Goal: Information Seeking & Learning: Find specific fact

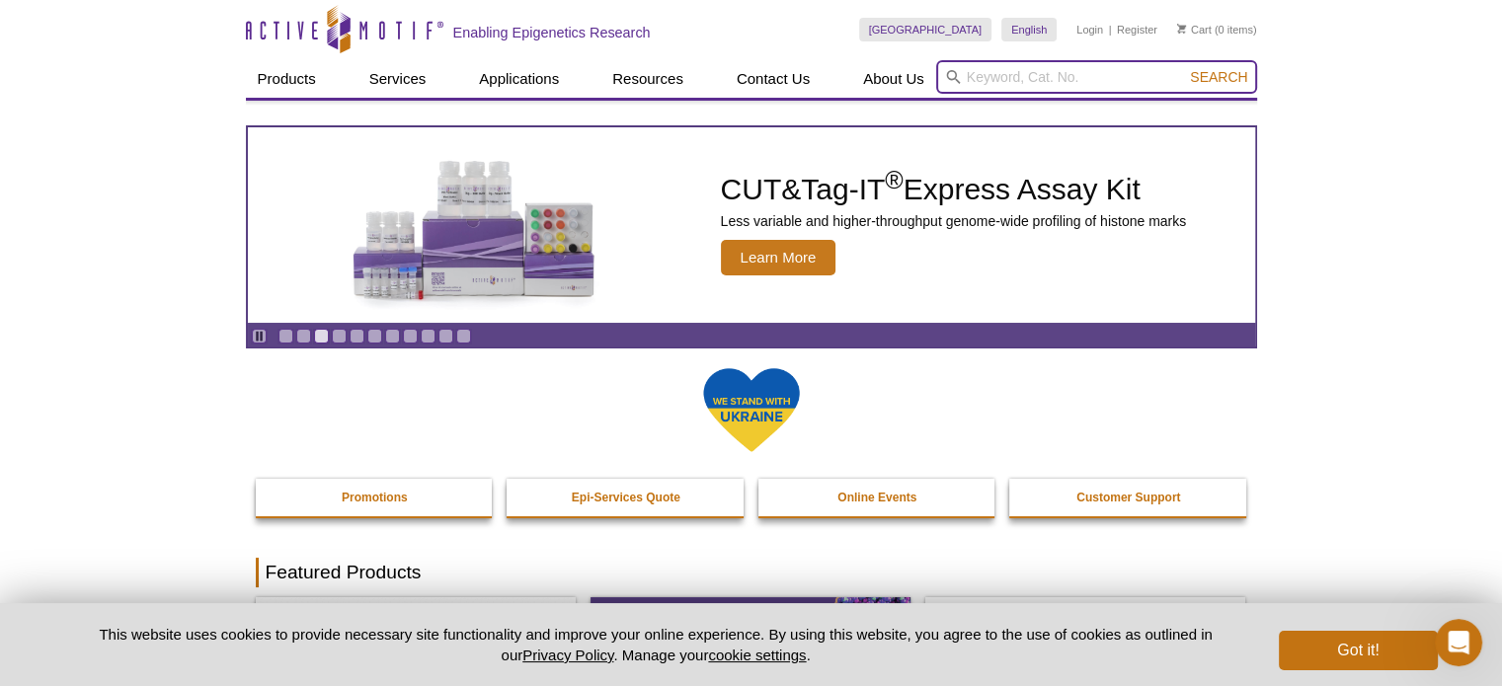
click at [1081, 64] on input "search" at bounding box center [1096, 77] width 321 height 34
paste input "53009"
type input "53009"
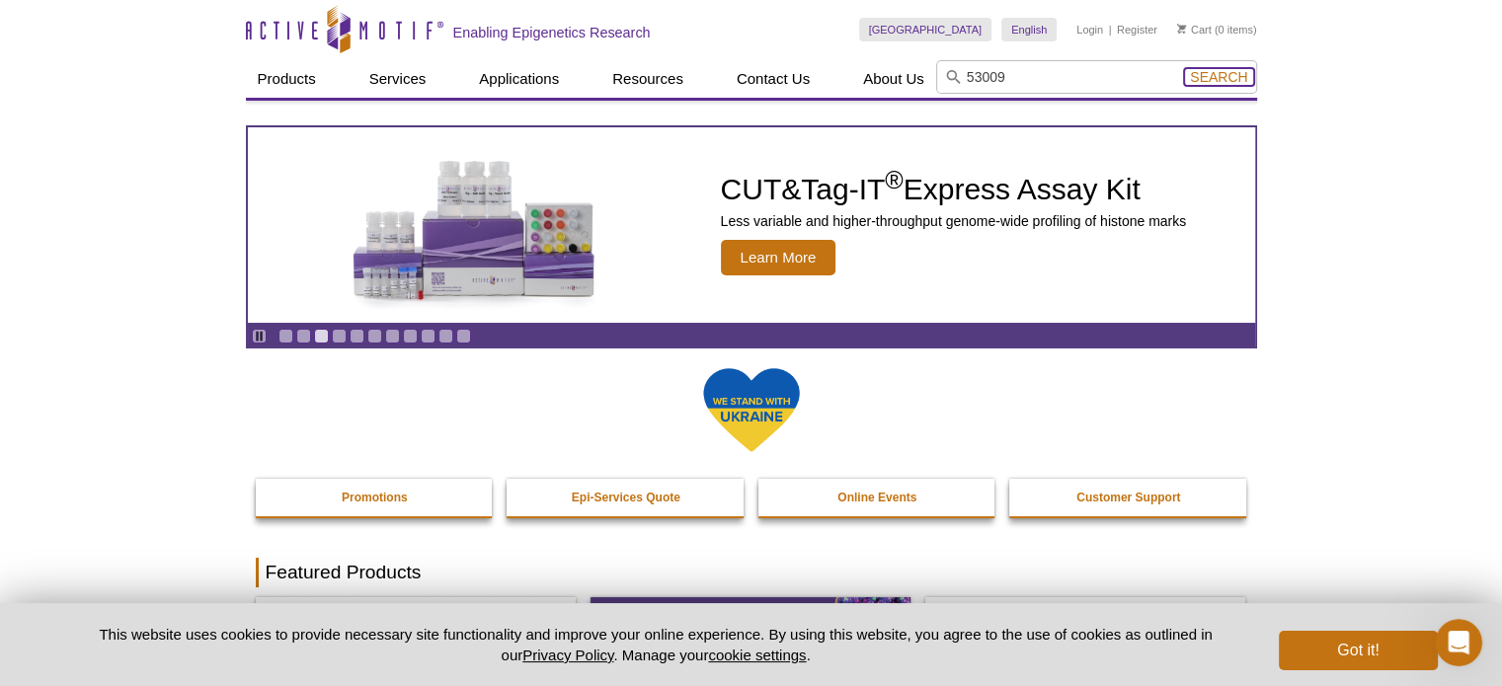
click at [1206, 70] on span "Search" at bounding box center [1218, 77] width 57 height 16
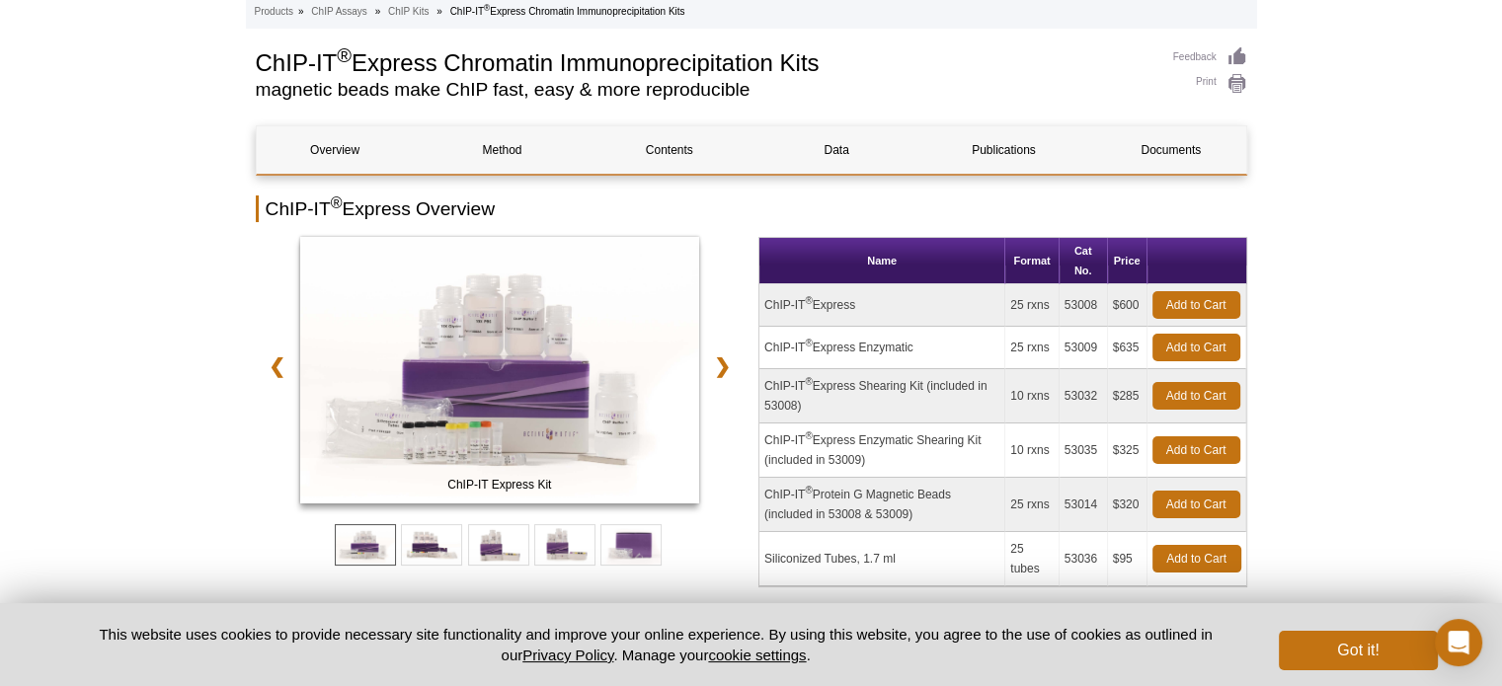
scroll to position [114, 0]
